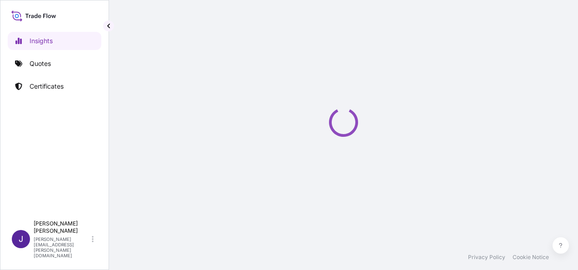
select select "2025"
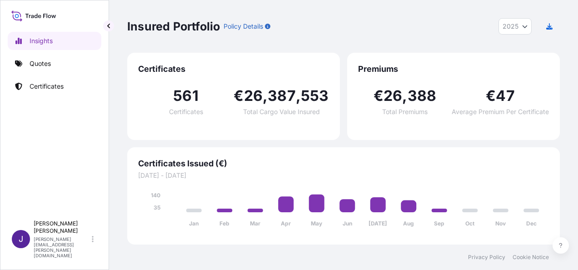
drag, startPoint x: 0, startPoint y: 0, endPoint x: -2, endPoint y: 180, distance: 180.3
click at [0, 180] on html "Insights Quotes Certificates J [PERSON_NAME] [PERSON_NAME][EMAIL_ADDRESS][PERSO…" at bounding box center [289, 135] width 578 height 270
click at [50, 64] on p "Quotes" at bounding box center [40, 63] width 21 height 9
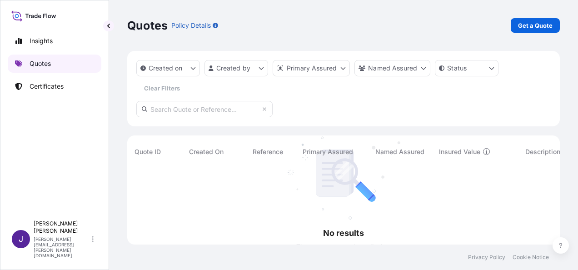
scroll to position [102, 425]
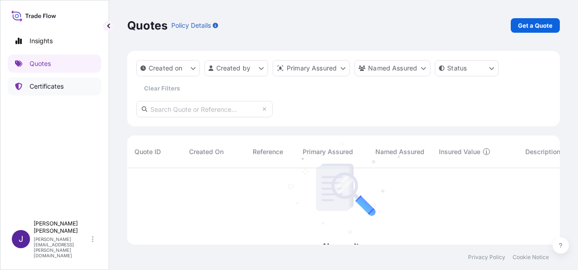
click at [42, 88] on p "Certificates" at bounding box center [47, 86] width 34 height 9
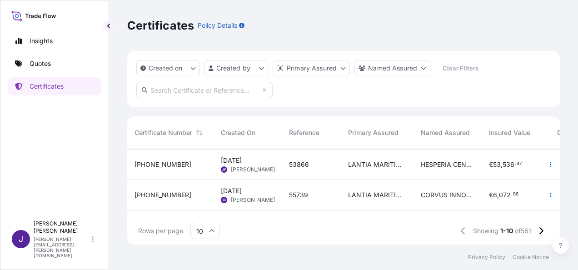
scroll to position [91, 0]
